Goal: Transaction & Acquisition: Purchase product/service

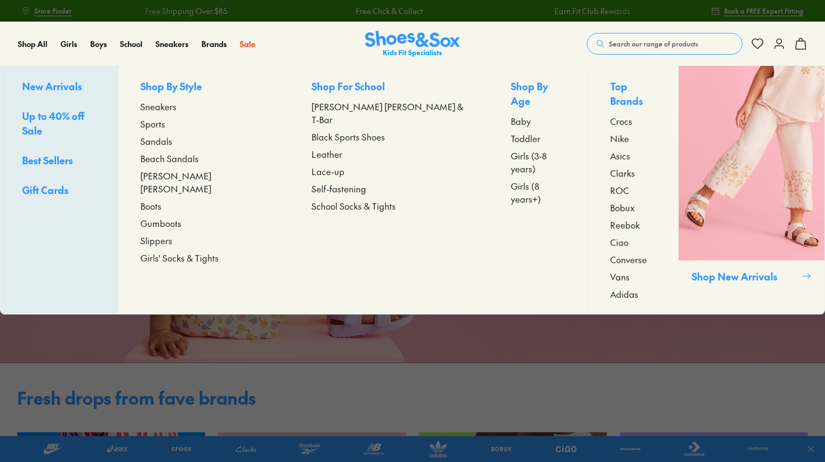
click at [511, 132] on span "Toddler" at bounding box center [526, 138] width 30 height 13
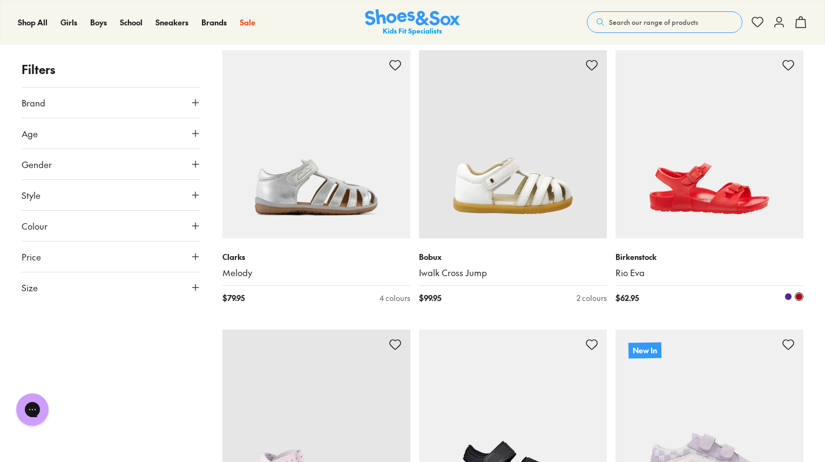
scroll to position [1447, 0]
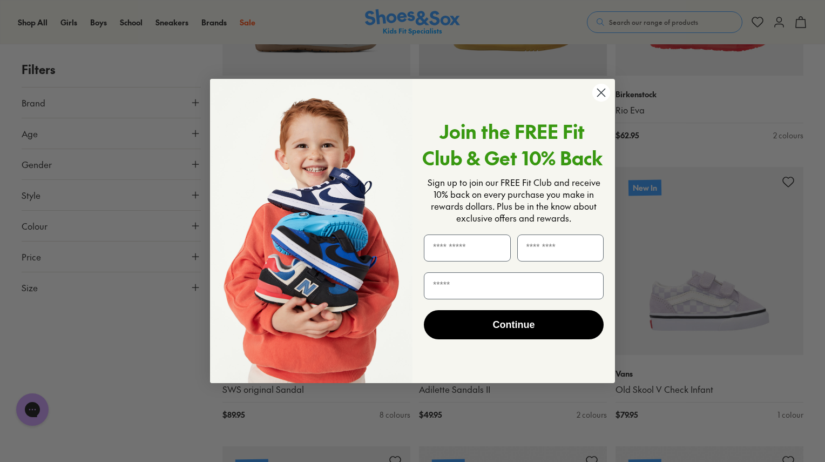
click at [596, 94] on circle "Close dialog" at bounding box center [601, 93] width 18 height 18
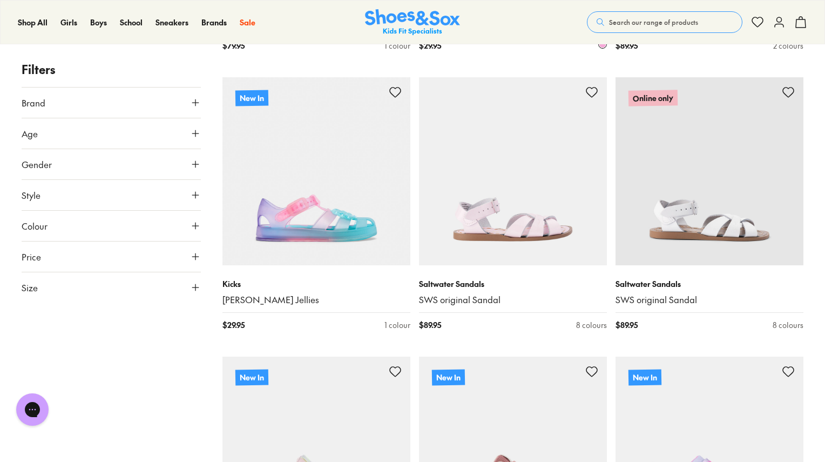
scroll to position [2410, 0]
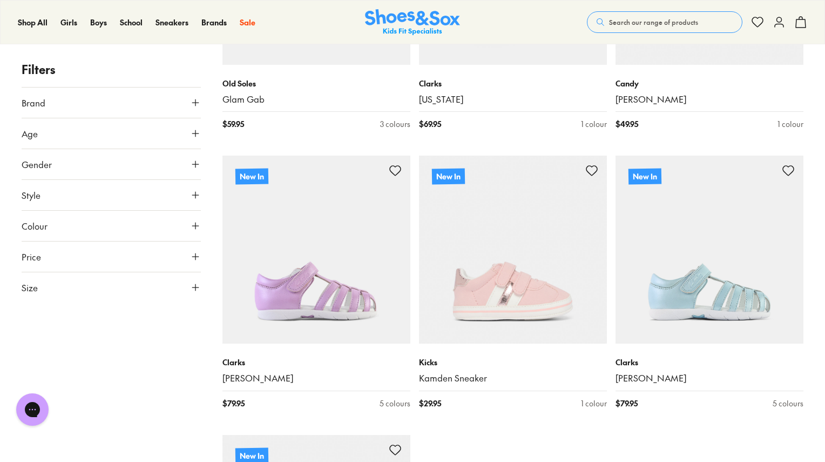
scroll to position [5654, 0]
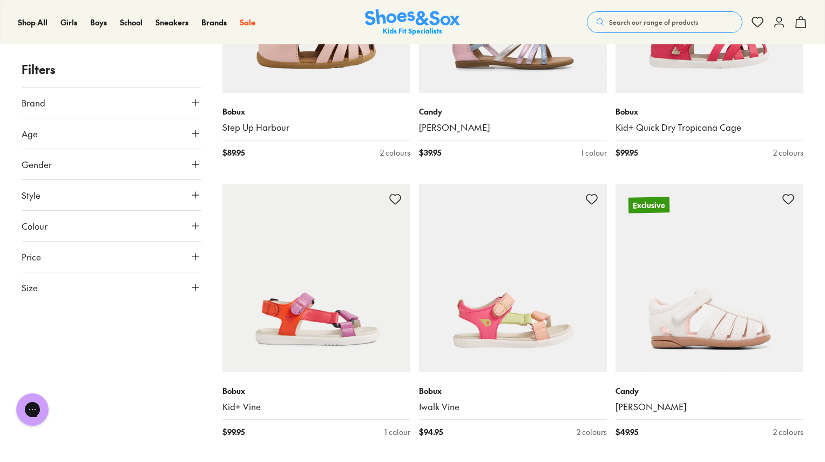
scroll to position [8417, 0]
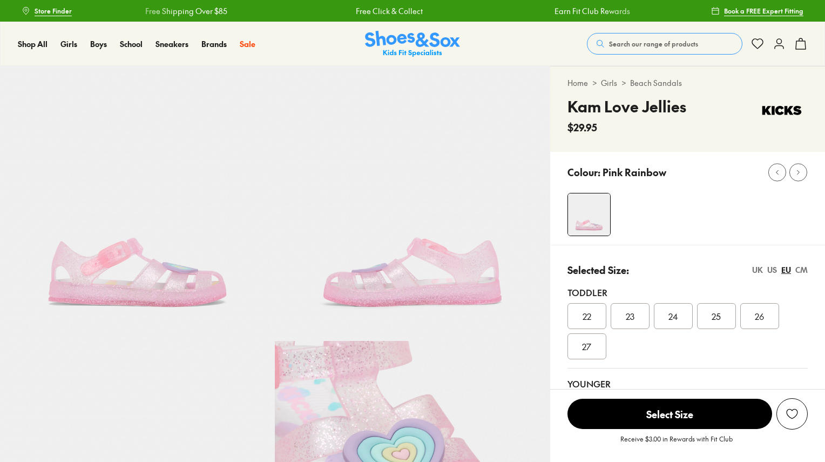
select select "*"
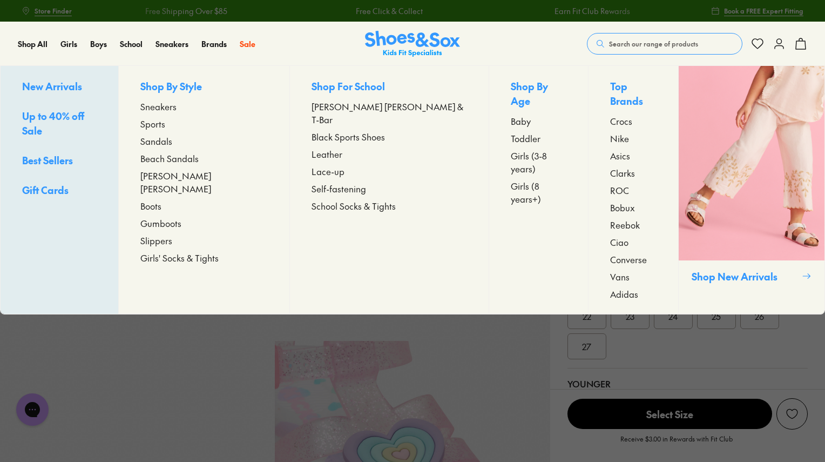
click at [511, 114] on span "Baby" at bounding box center [521, 120] width 20 height 13
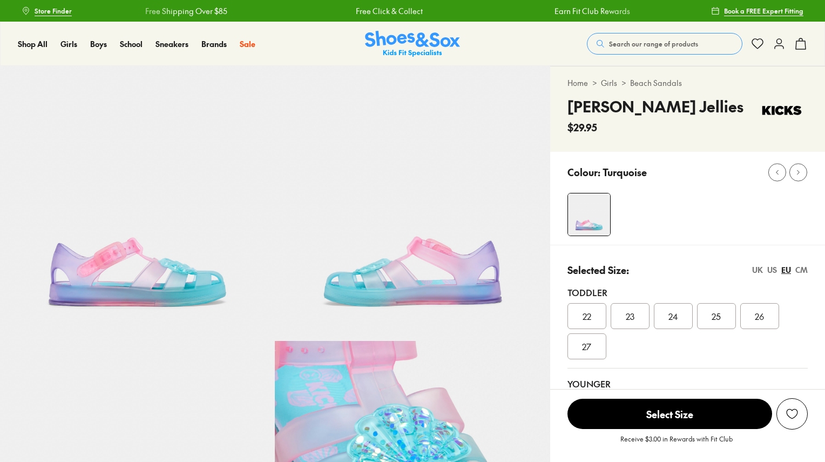
select select "*"
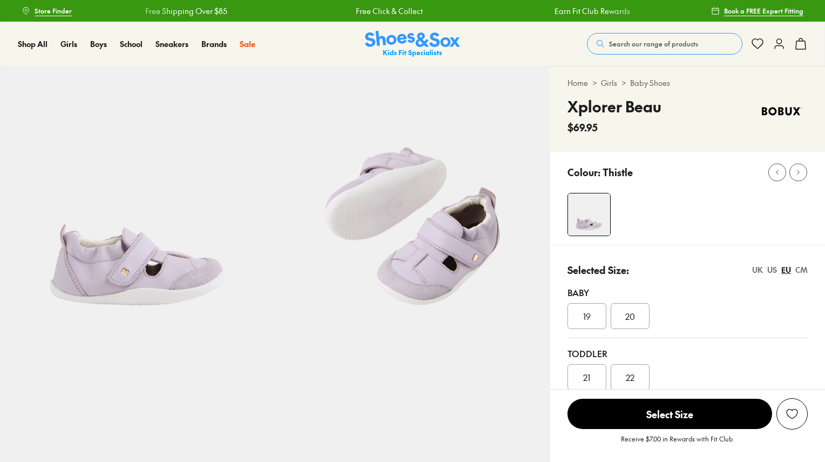
select select "*"
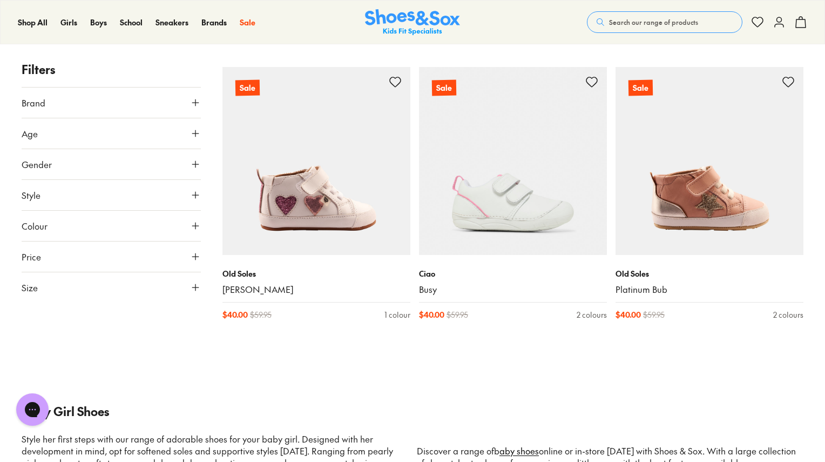
scroll to position [2704, 0]
